Goal: Use online tool/utility: Utilize a website feature to perform a specific function

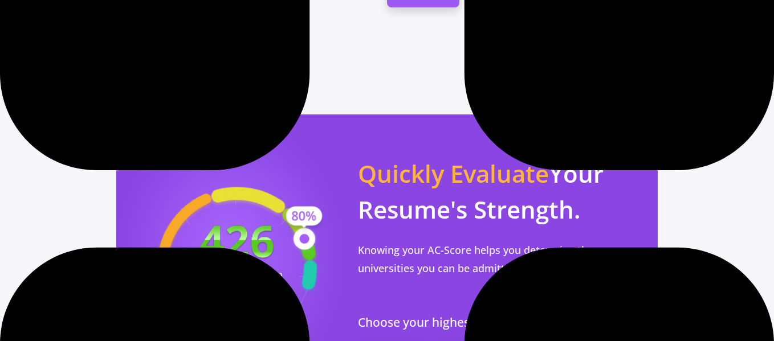
scroll to position [1139, 0]
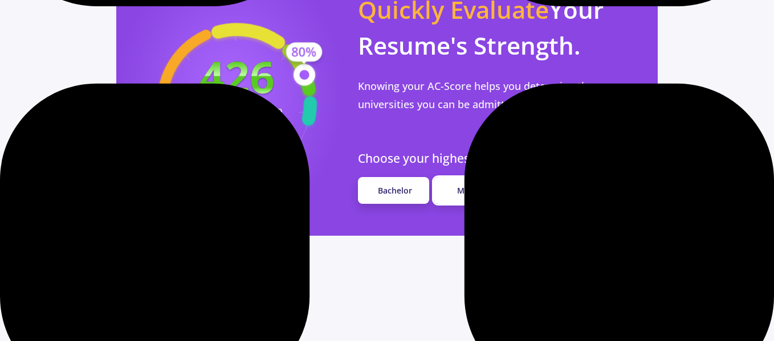
click at [482, 185] on span "Master" at bounding box center [470, 190] width 27 height 11
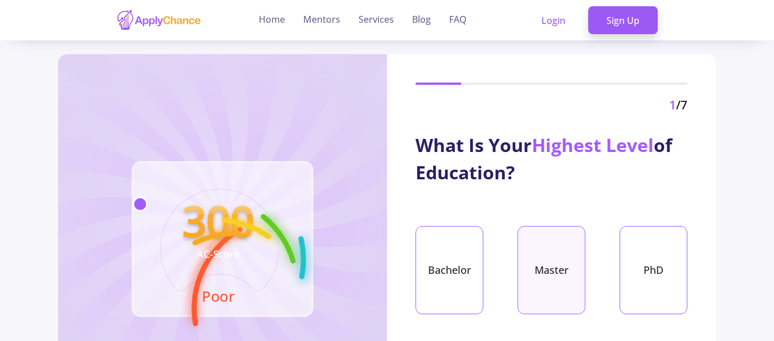
click at [556, 272] on div "Master" at bounding box center [551, 270] width 68 height 88
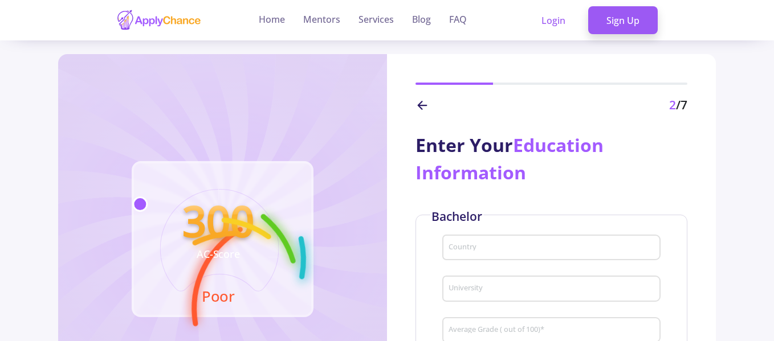
click at [520, 247] on input "Country" at bounding box center [553, 248] width 210 height 10
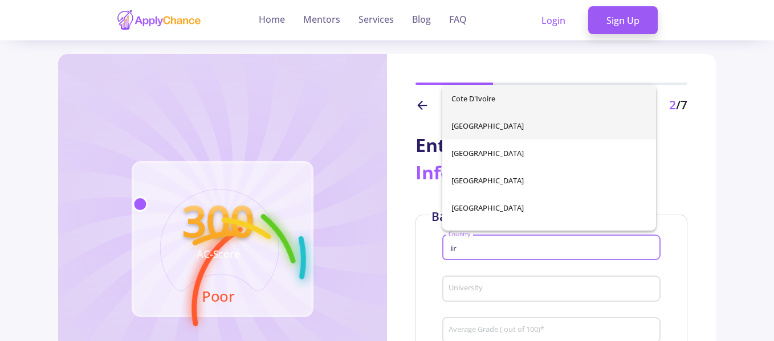
click at [514, 134] on span "[GEOGRAPHIC_DATA]" at bounding box center [548, 125] width 195 height 27
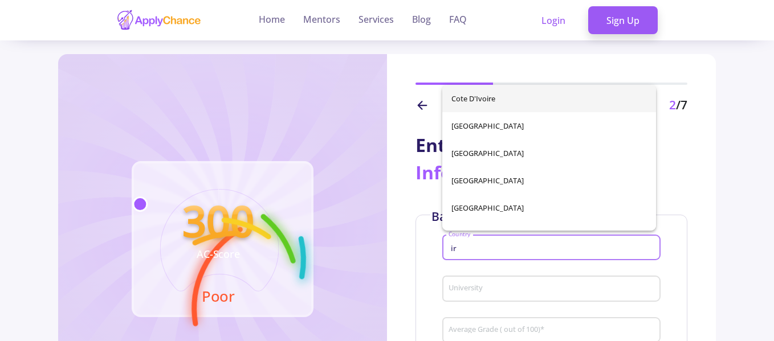
type input "[GEOGRAPHIC_DATA]"
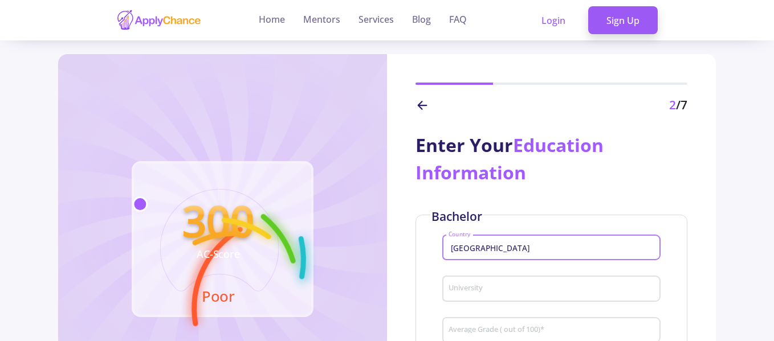
click at [509, 287] on input "University" at bounding box center [553, 289] width 210 height 10
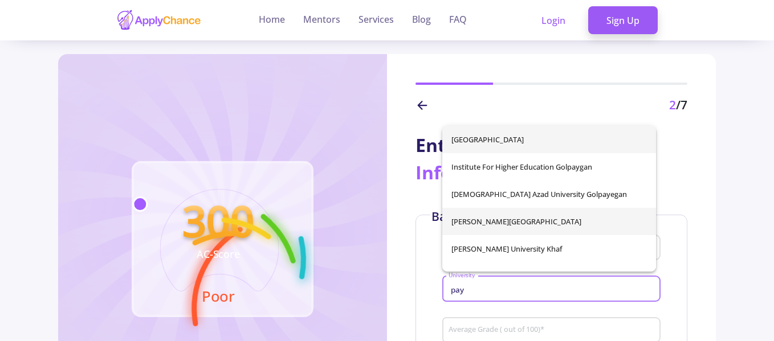
click at [514, 222] on span "[PERSON_NAME][GEOGRAPHIC_DATA]" at bounding box center [548, 221] width 195 height 27
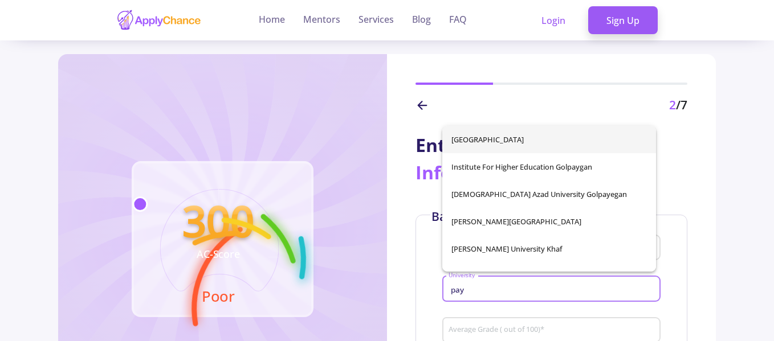
type input "[PERSON_NAME][GEOGRAPHIC_DATA]"
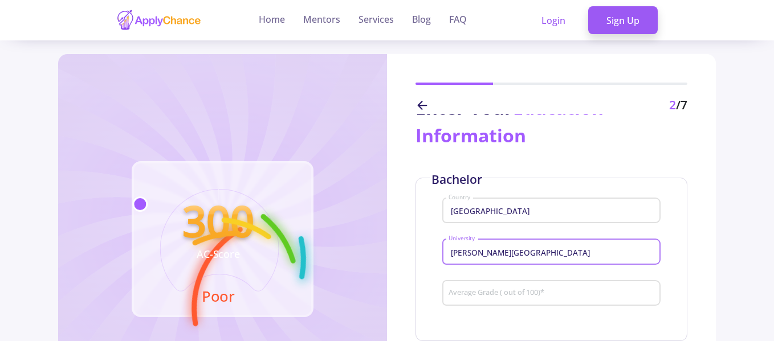
scroll to position [57, 0]
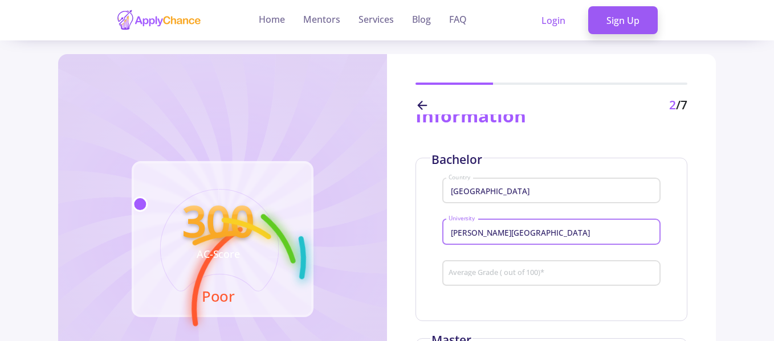
click at [549, 272] on input "Average Grade ( out of 100) *" at bounding box center [553, 274] width 210 height 10
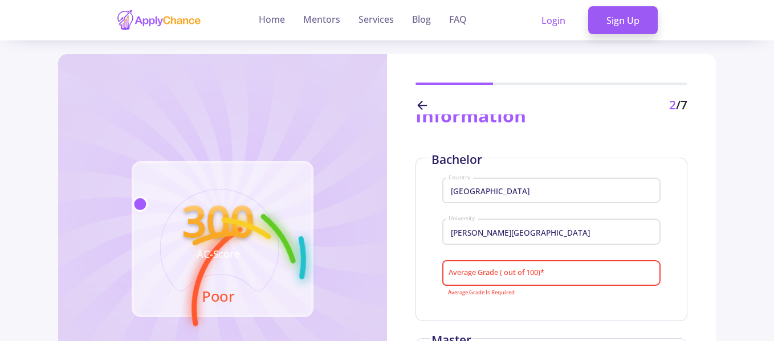
click at [525, 271] on input "Average Grade ( out of 100) *" at bounding box center [553, 274] width 210 height 10
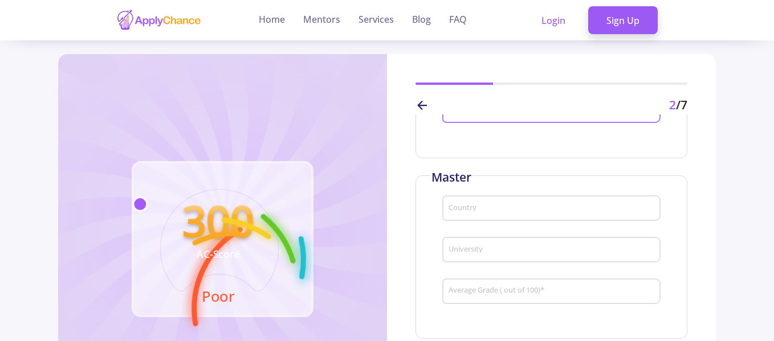
scroll to position [228, 0]
type input "96.05"
click at [514, 197] on input "Country" at bounding box center [553, 201] width 210 height 10
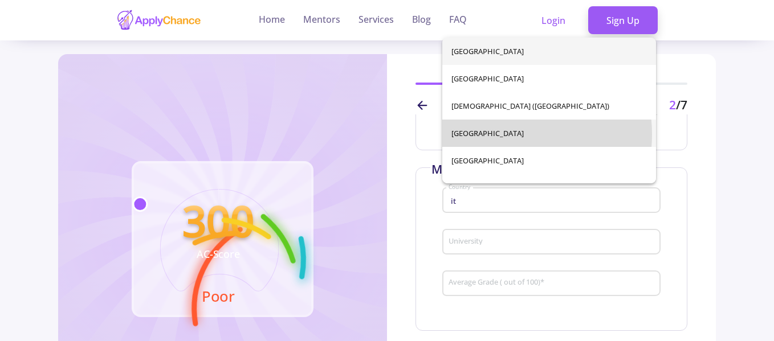
click at [487, 134] on span "[GEOGRAPHIC_DATA]" at bounding box center [548, 133] width 195 height 27
type input "[GEOGRAPHIC_DATA]"
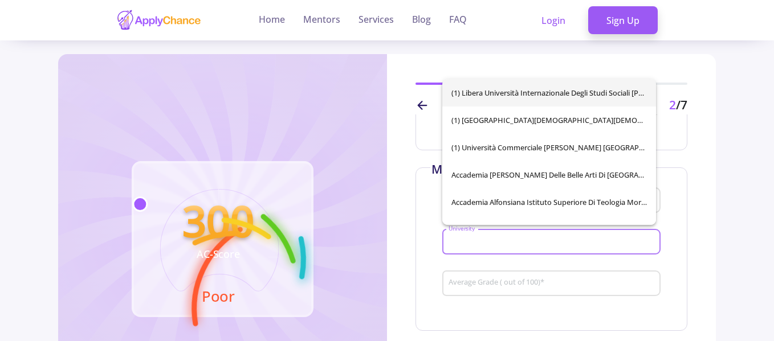
click at [491, 238] on input "University" at bounding box center [553, 243] width 210 height 10
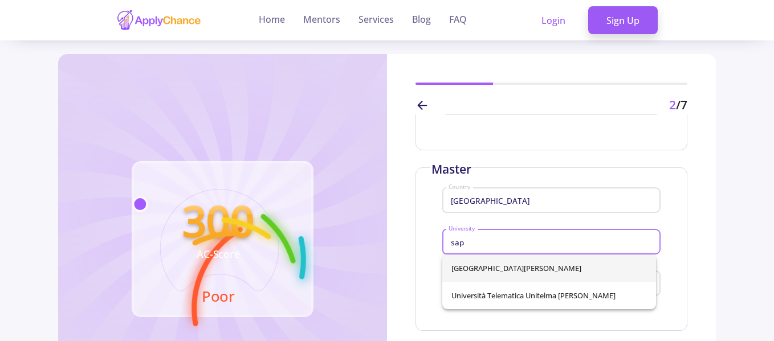
click at [613, 265] on span "[GEOGRAPHIC_DATA][PERSON_NAME]" at bounding box center [548, 268] width 195 height 27
type input "[GEOGRAPHIC_DATA][PERSON_NAME]"
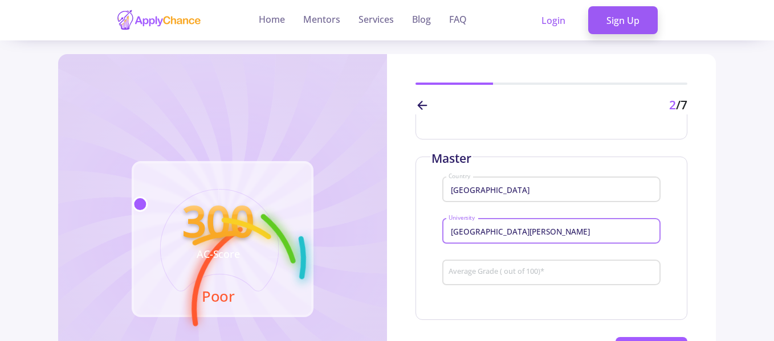
scroll to position [268, 0]
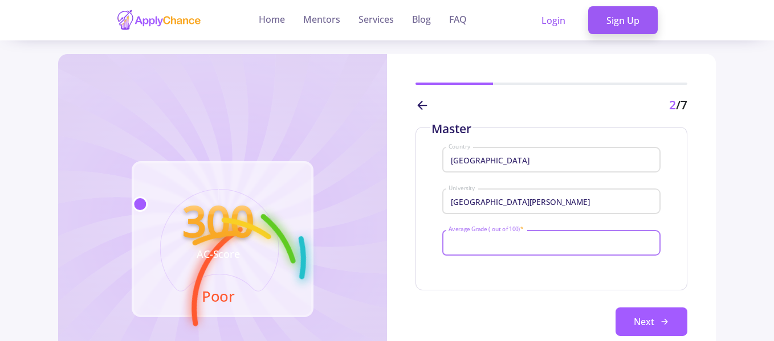
click at [532, 241] on input "Average Grade ( out of 100) *" at bounding box center [553, 243] width 210 height 10
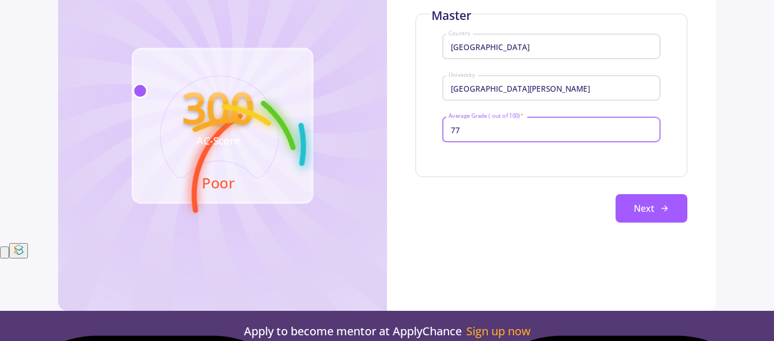
scroll to position [114, 0]
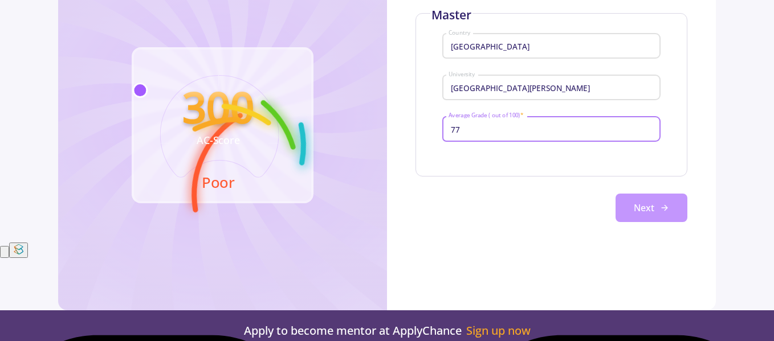
type input "77"
click at [629, 208] on button "Next" at bounding box center [651, 208] width 72 height 28
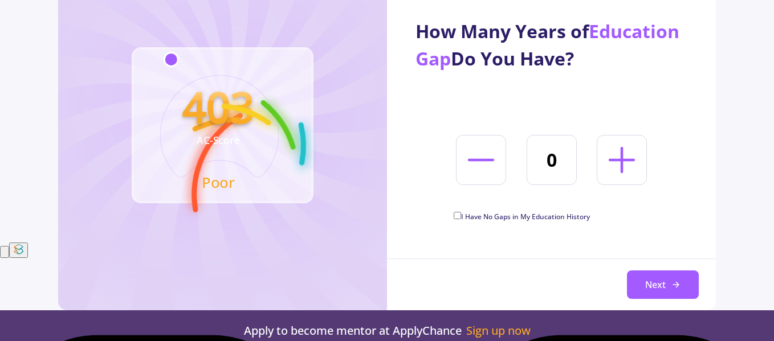
click at [489, 219] on span "I Have No Gaps in My Education History" at bounding box center [525, 217] width 129 height 10
click at [461, 219] on input "I Have No Gaps in My Education History" at bounding box center [456, 215] width 7 height 7
click at [488, 219] on span "I Have No Gaps in My Education History" at bounding box center [525, 217] width 129 height 10
click at [461, 219] on input "I Have No Gaps in My Education History" at bounding box center [456, 215] width 7 height 7
checkbox input "false"
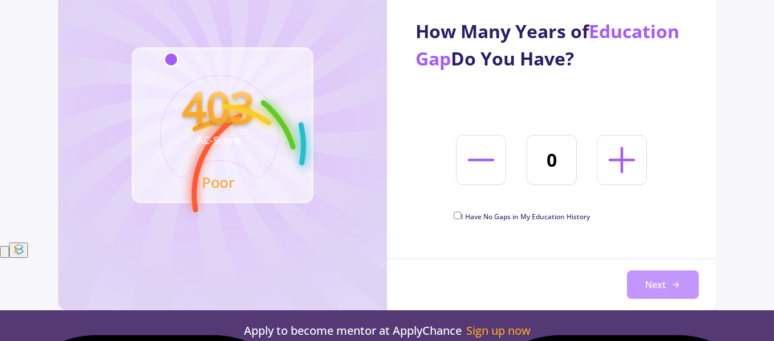
click at [653, 284] on button "Next" at bounding box center [663, 285] width 72 height 28
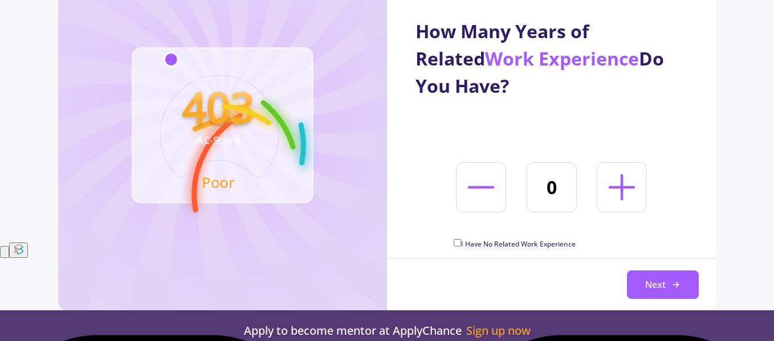
click at [628, 194] on icon at bounding box center [621, 187] width 42 height 42
click at [628, 199] on icon at bounding box center [621, 187] width 42 height 42
type input "2"
click at [672, 283] on icon at bounding box center [675, 284] width 9 height 9
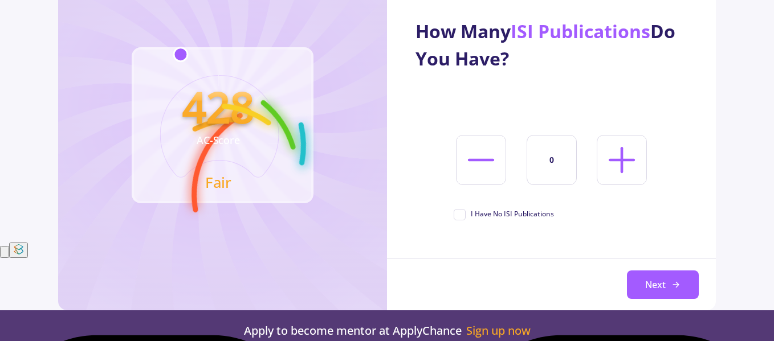
click at [619, 163] on icon at bounding box center [621, 160] width 42 height 42
type input "2"
click at [673, 290] on button "Next" at bounding box center [663, 285] width 72 height 28
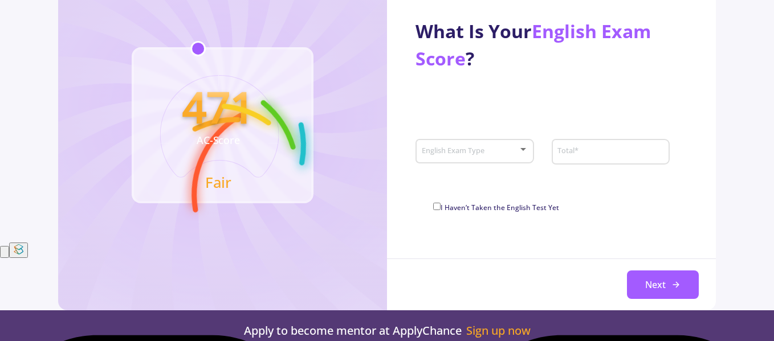
click at [521, 154] on div at bounding box center [523, 149] width 10 height 9
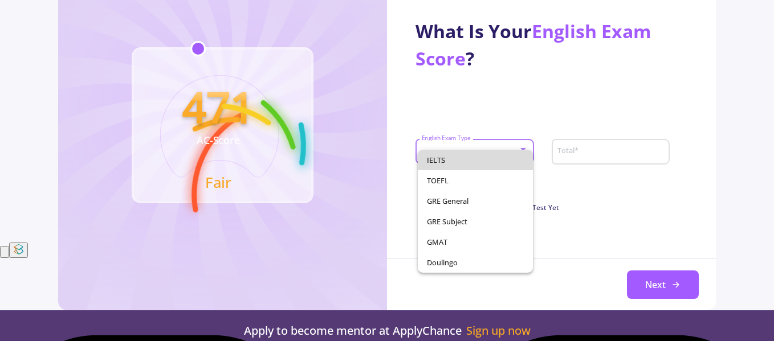
click at [502, 163] on span "IELTS" at bounding box center [475, 160] width 97 height 21
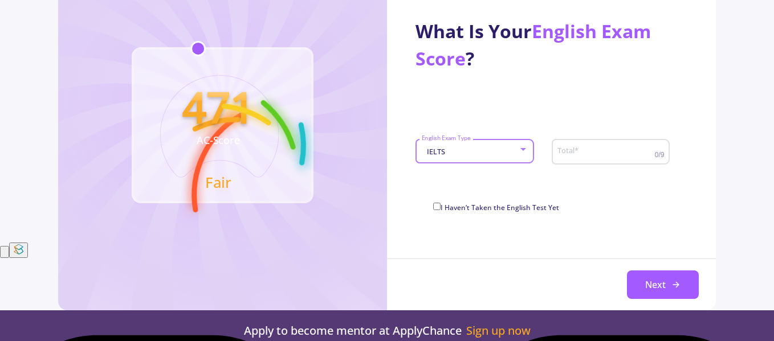
click at [585, 154] on input "Total *" at bounding box center [607, 152] width 101 height 10
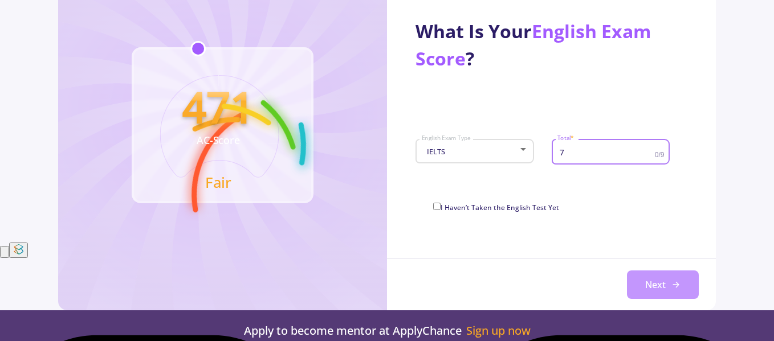
type input "7"
click at [665, 277] on button "Next" at bounding box center [663, 285] width 72 height 28
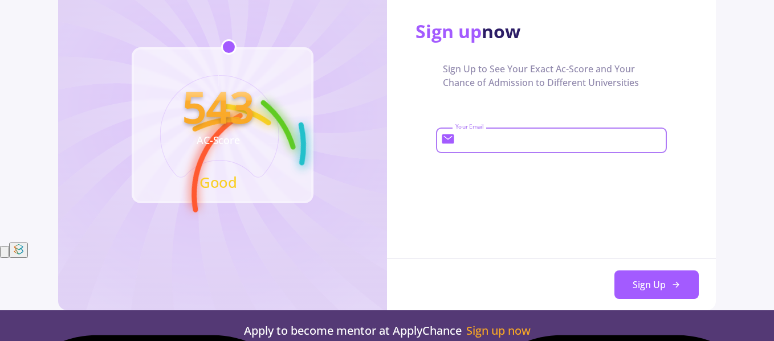
click at [564, 142] on input "Your Email" at bounding box center [559, 141] width 209 height 10
type input "[EMAIL_ADDRESS][DOMAIN_NAME]"
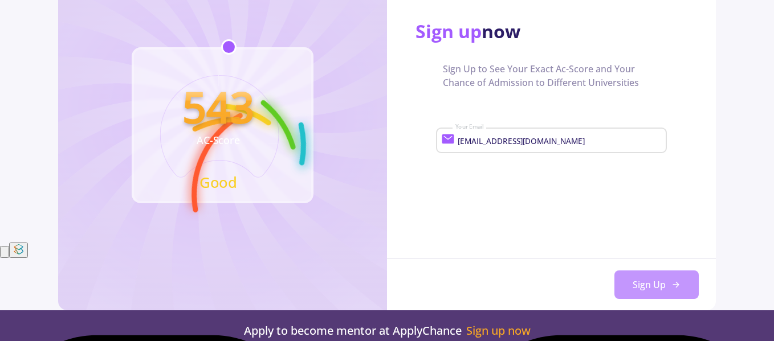
click at [659, 291] on button "Sign Up" at bounding box center [656, 285] width 84 height 28
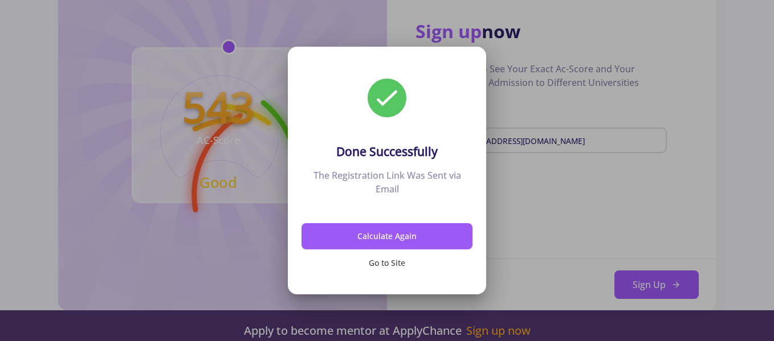
click at [390, 269] on button "Go to Site" at bounding box center [386, 263] width 171 height 27
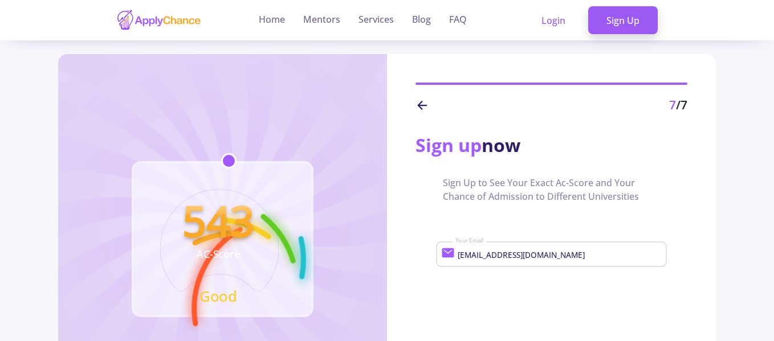
scroll to position [114, 0]
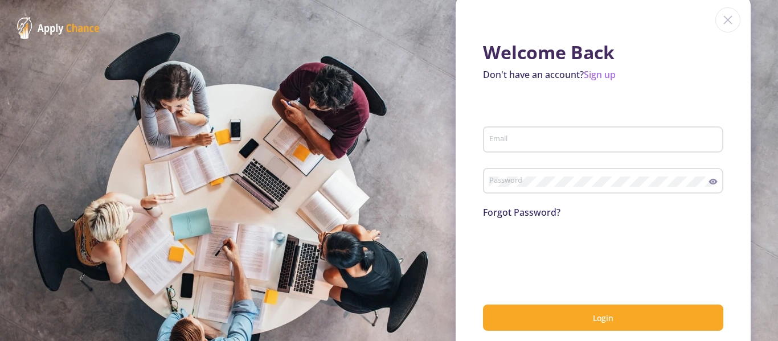
scroll to position [35, 0]
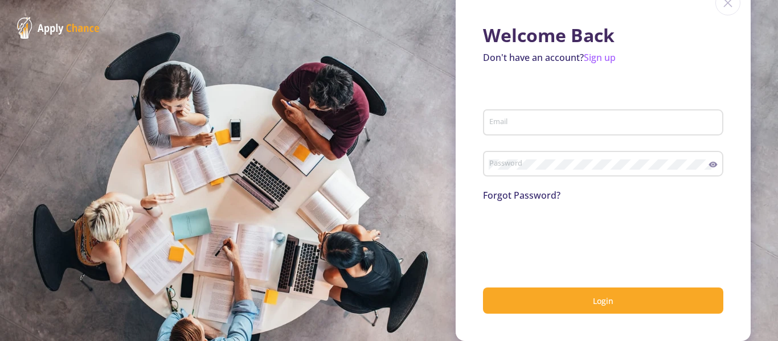
click at [532, 124] on input "Email" at bounding box center [605, 123] width 232 height 10
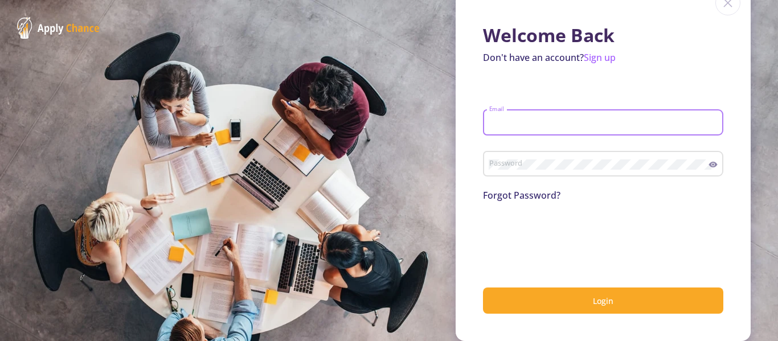
type input "[EMAIL_ADDRESS][DOMAIN_NAME]"
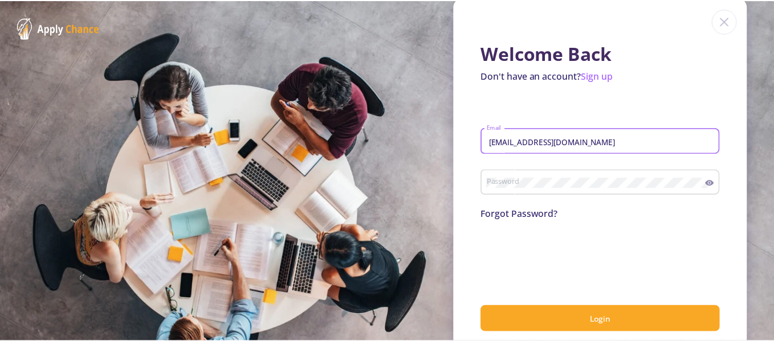
scroll to position [0, 0]
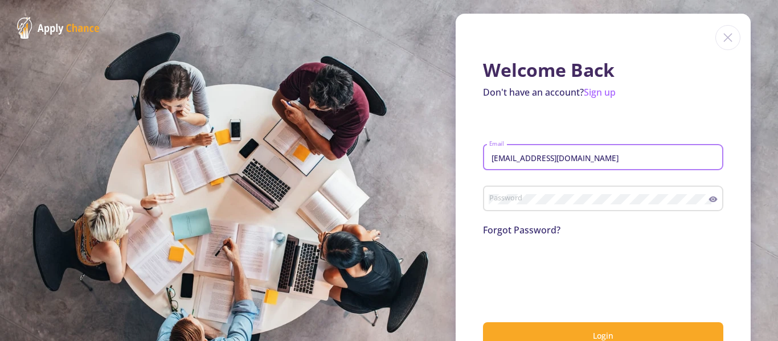
click at [724, 38] on img at bounding box center [728, 37] width 25 height 25
